Goal: Navigation & Orientation: Go to known website

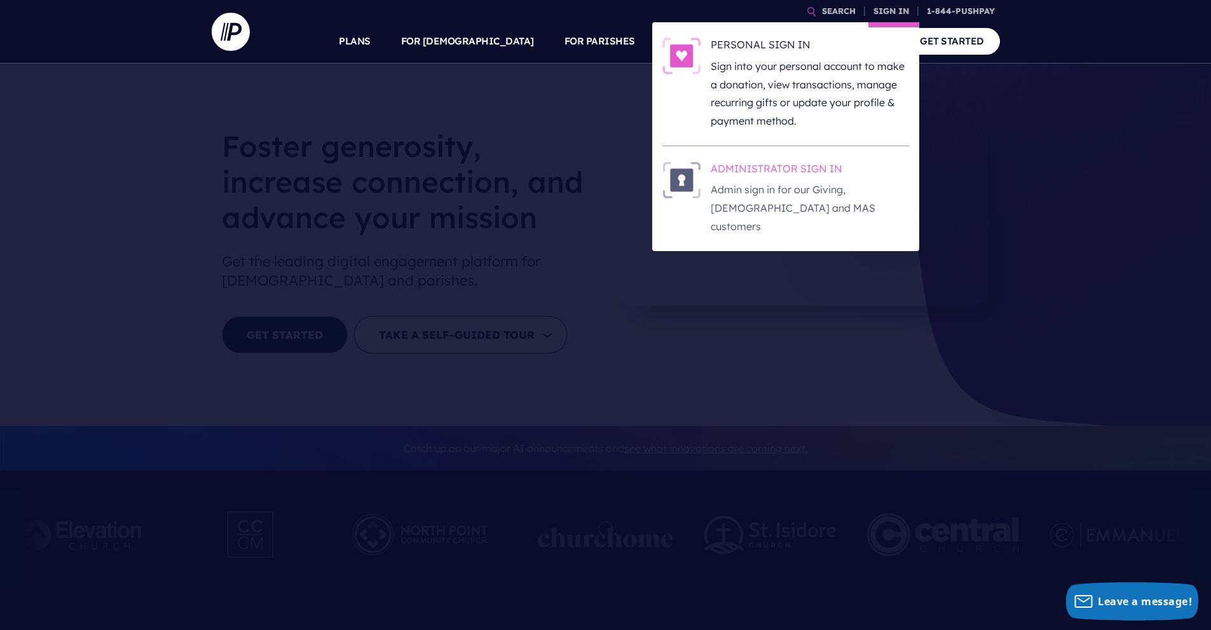
click at [819, 168] on h6 "ADMINISTRATOR SIGN IN" at bounding box center [810, 170] width 198 height 19
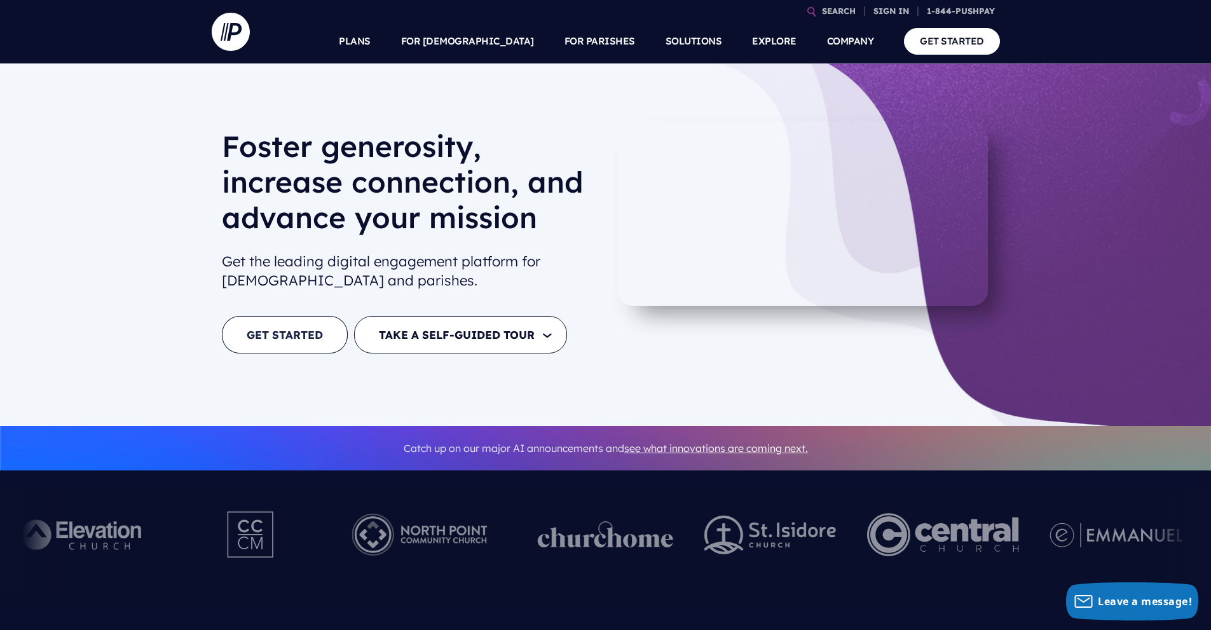
click at [292, 329] on link "GET STARTED" at bounding box center [285, 335] width 126 height 38
